Goal: Information Seeking & Learning: Check status

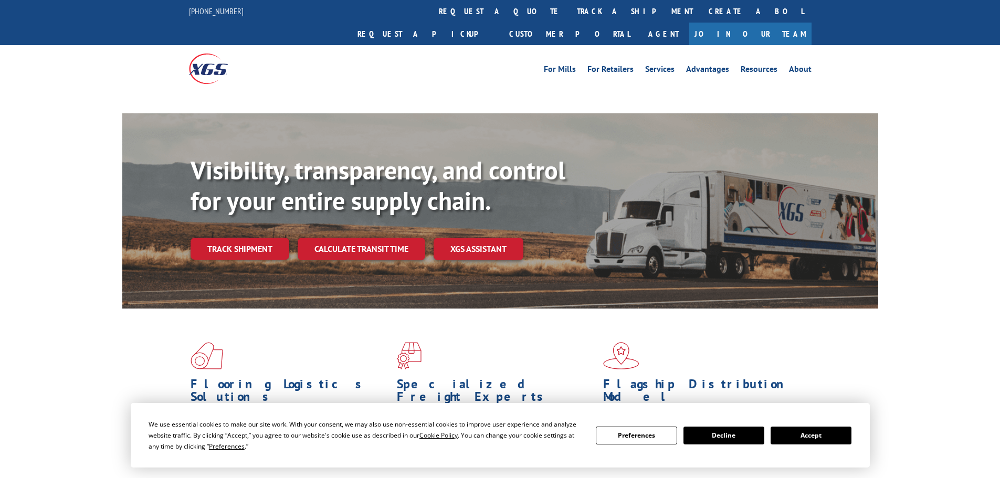
click at [815, 445] on div "We use essential cookies to make our site work. With your consent, we may also …" at bounding box center [500, 435] width 703 height 33
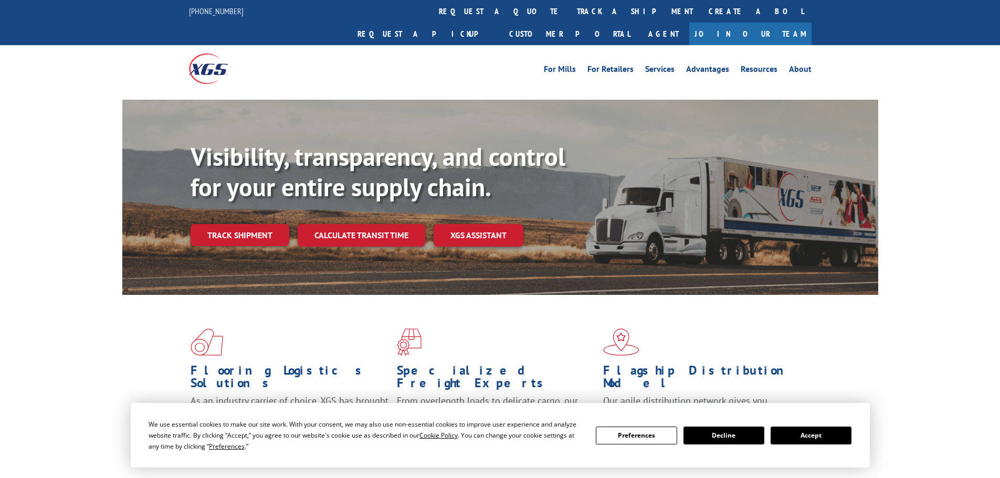
click at [811, 436] on button "Accept" at bounding box center [811, 436] width 81 height 18
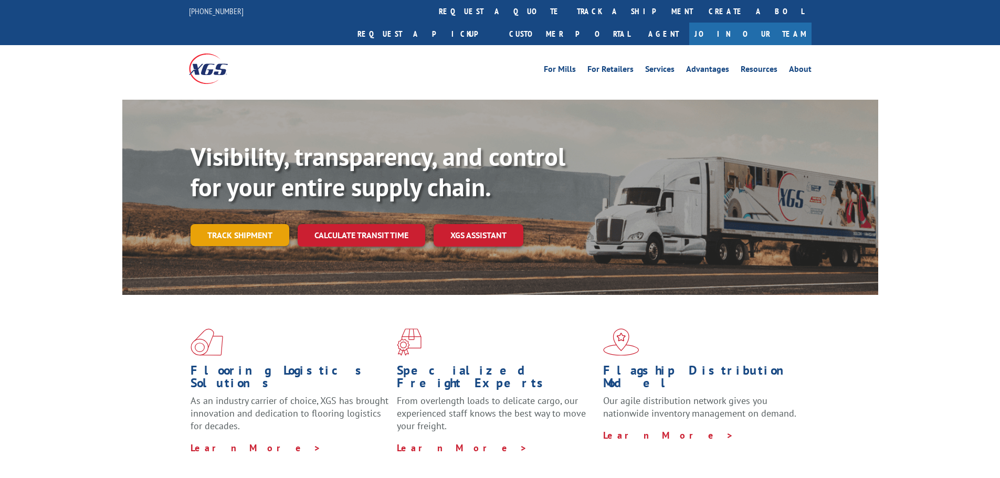
click at [227, 224] on link "Track shipment" at bounding box center [240, 235] width 99 height 22
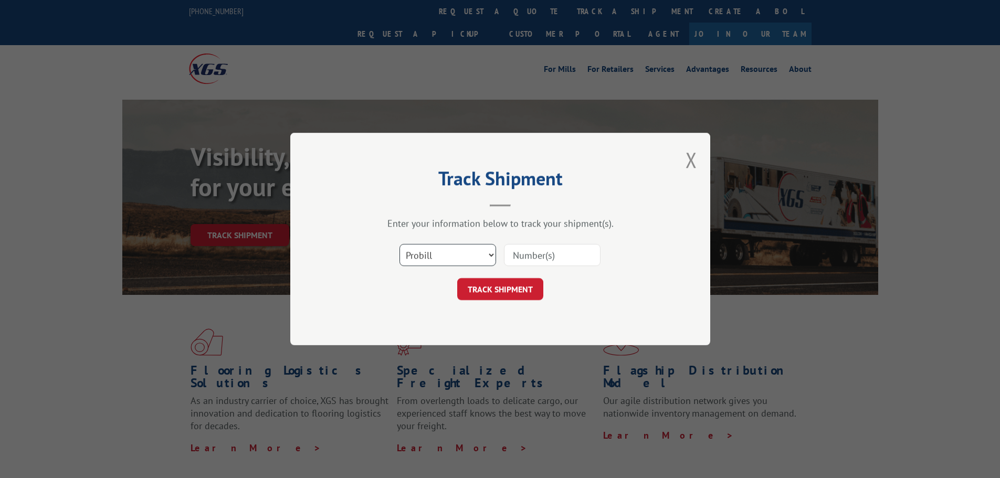
click at [476, 262] on select "Select category... Probill BOL PO" at bounding box center [447, 255] width 97 height 22
select select "bol"
click at [399, 244] on select "Select category... Probill BOL PO" at bounding box center [447, 255] width 97 height 22
drag, startPoint x: 549, startPoint y: 249, endPoint x: 549, endPoint y: 265, distance: 15.2
click at [549, 261] on input at bounding box center [552, 255] width 97 height 22
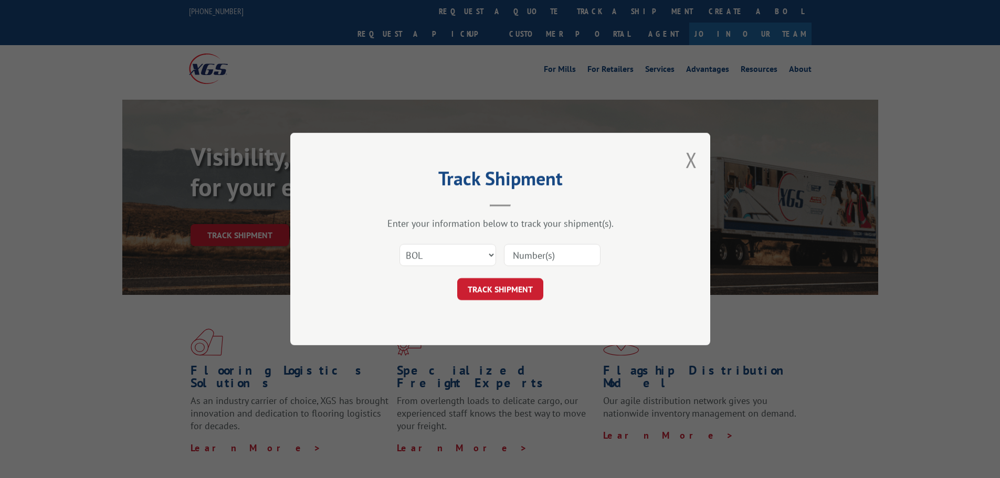
paste input "5530970"
type input "5530970"
click at [525, 290] on button "TRACK SHIPMENT" at bounding box center [500, 289] width 86 height 22
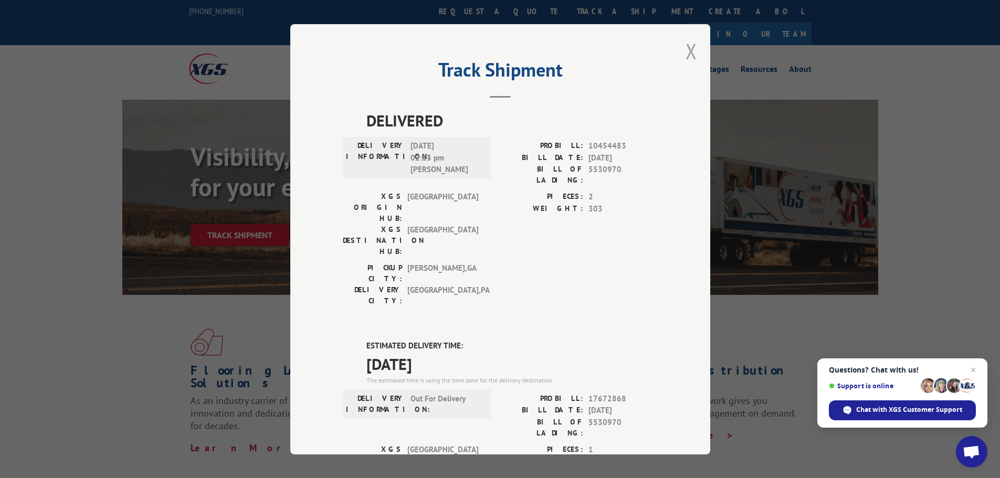
click at [686, 50] on button "Close modal" at bounding box center [692, 51] width 12 height 28
